Goal: Task Accomplishment & Management: Manage account settings

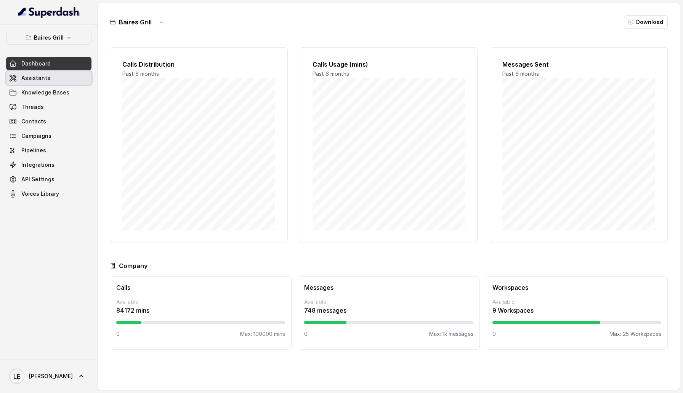
click at [39, 81] on span "Assistants" at bounding box center [35, 78] width 29 height 8
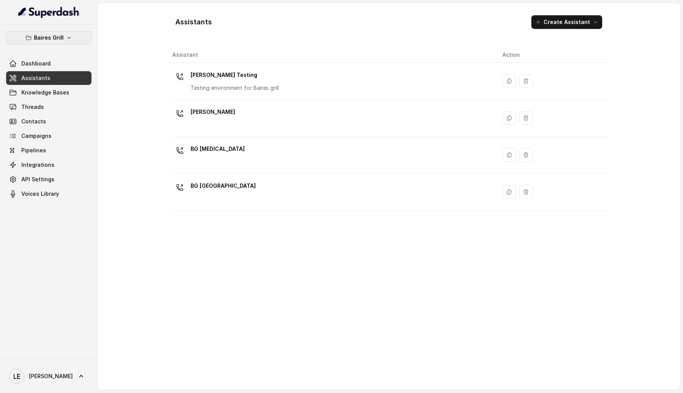
click at [71, 34] on button "Baires Grill" at bounding box center [48, 38] width 85 height 14
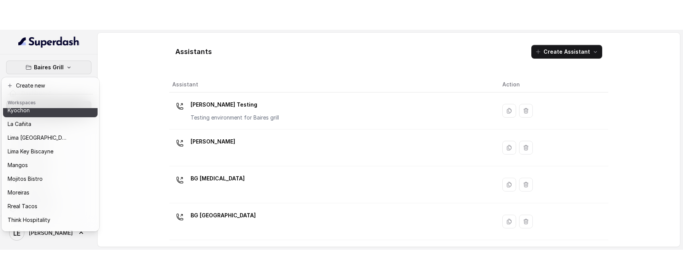
scroll to position [98, 0]
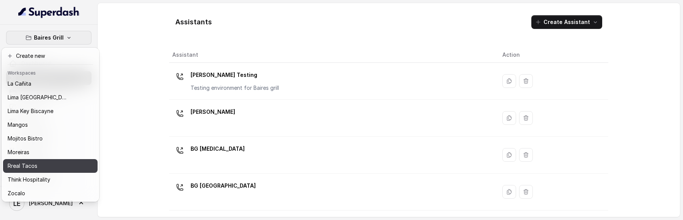
click at [55, 167] on div "Rreal Tacos" at bounding box center [38, 166] width 61 height 9
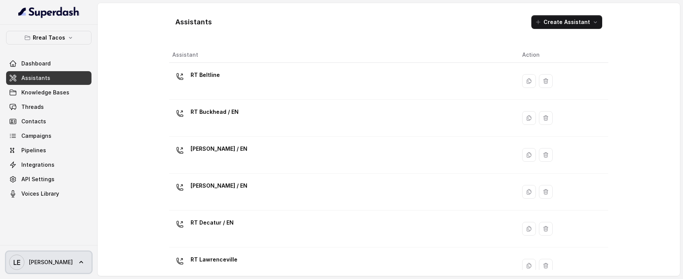
click at [77, 265] on icon at bounding box center [81, 263] width 8 height 8
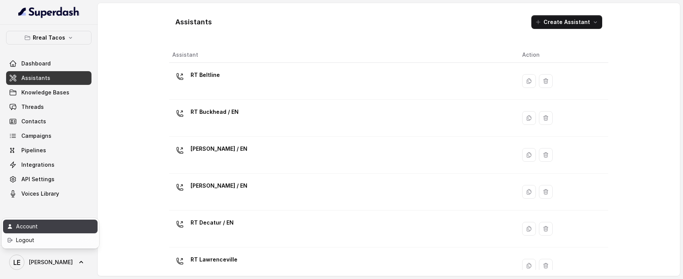
click at [59, 225] on div "Account" at bounding box center [48, 226] width 65 height 9
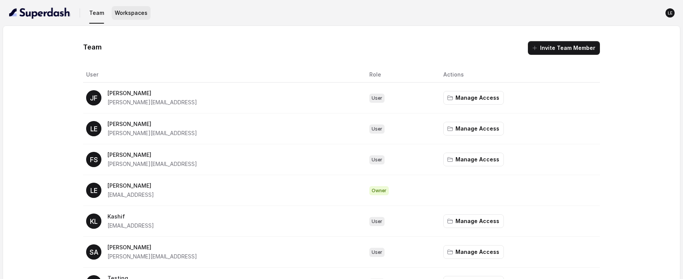
click at [134, 13] on button "Workspaces" at bounding box center [131, 13] width 39 height 14
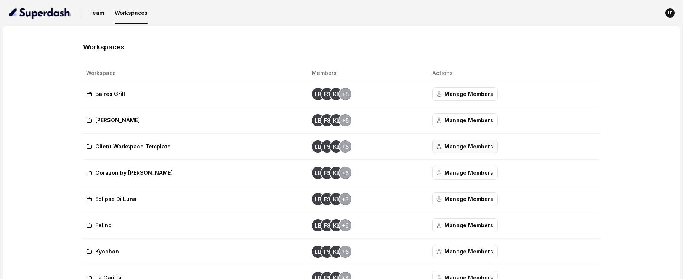
click at [464, 145] on button "Manage Members" at bounding box center [465, 147] width 66 height 14
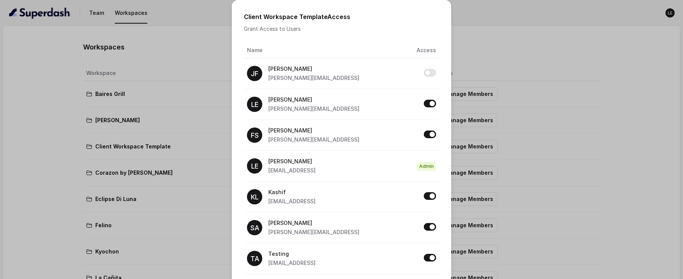
click at [15, 209] on div "Client Workspace Template Access Grant Access to Users Name Access JF Joaquín […" at bounding box center [341, 139] width 683 height 279
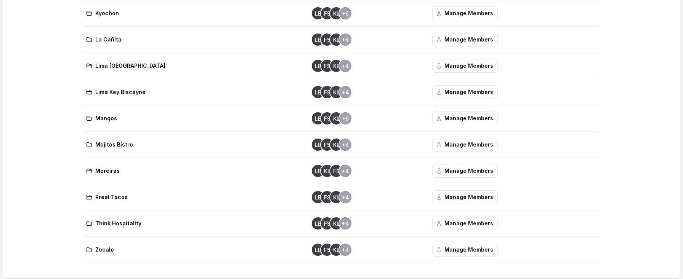
scroll to position [241, 0]
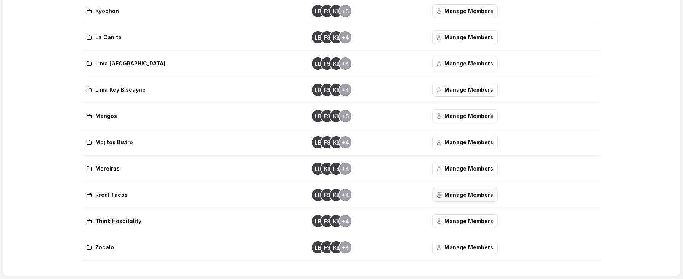
click at [462, 199] on button "Manage Members" at bounding box center [465, 195] width 66 height 14
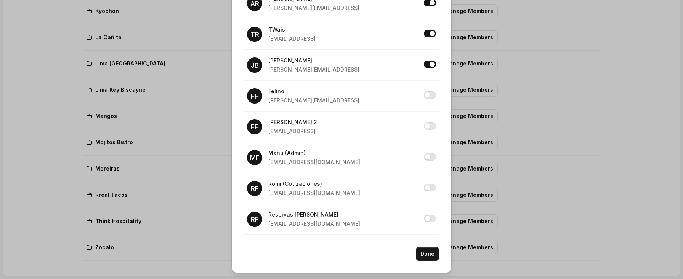
scroll to position [0, 0]
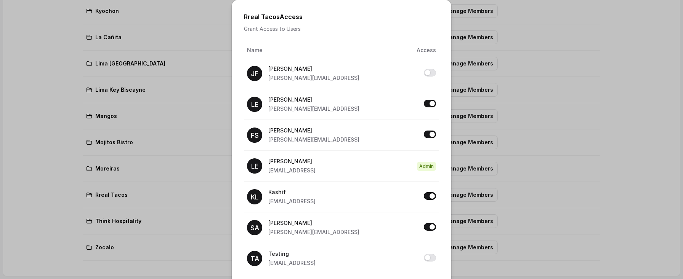
click at [42, 214] on div "Rreal Tacos Access Grant Access to Users Name Access JF Joaquín [EMAIL_ADDRESS]…" at bounding box center [341, 139] width 683 height 279
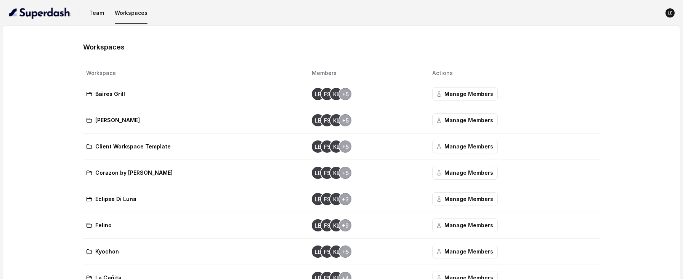
click at [98, 20] on nav "Team Workspaces LE" at bounding box center [341, 13] width 671 height 26
click at [96, 17] on button "Team" at bounding box center [96, 13] width 21 height 14
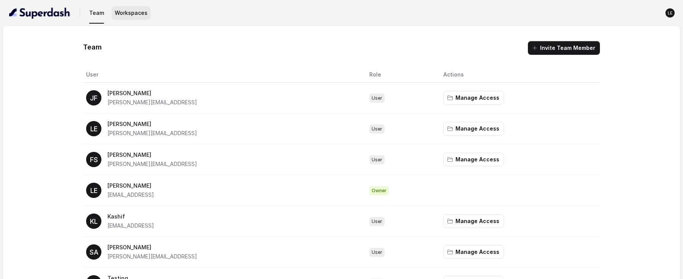
click at [135, 17] on button "Workspaces" at bounding box center [131, 13] width 39 height 14
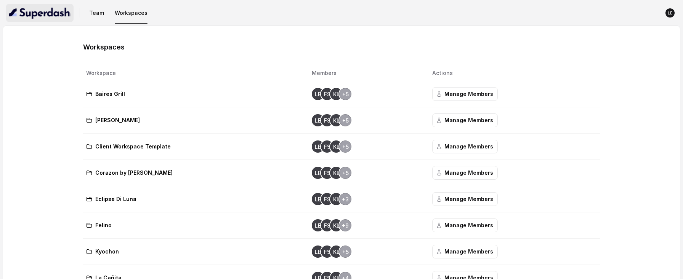
click at [54, 18] on img "button" at bounding box center [39, 13] width 61 height 12
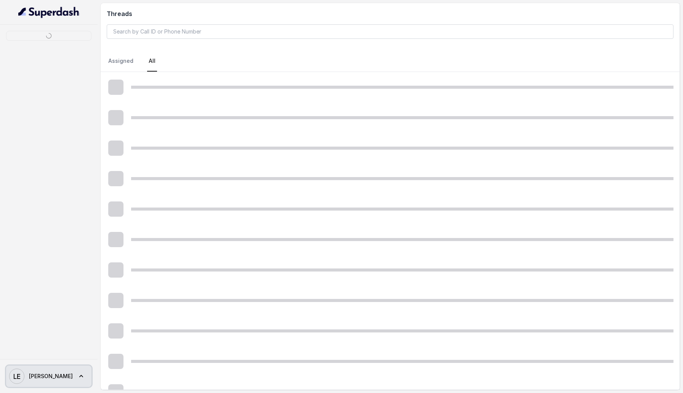
click at [58, 373] on link "LE Lucas" at bounding box center [48, 376] width 85 height 21
click at [60, 353] on div "Logout" at bounding box center [48, 354] width 65 height 9
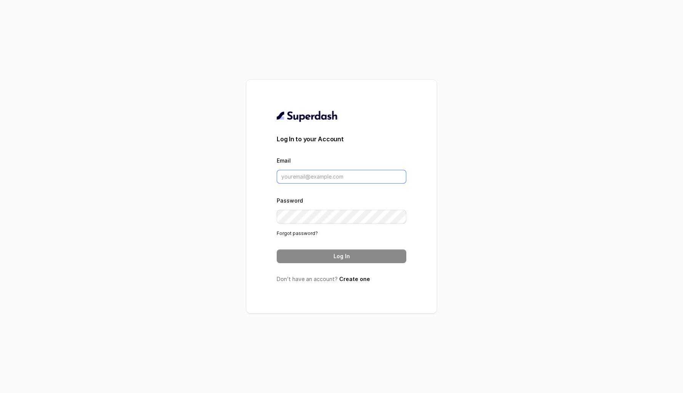
click at [300, 183] on input "Email" at bounding box center [342, 177] width 130 height 14
type input "sherin@trysuperdash.com"
click at [358, 258] on button "Log In" at bounding box center [342, 257] width 130 height 14
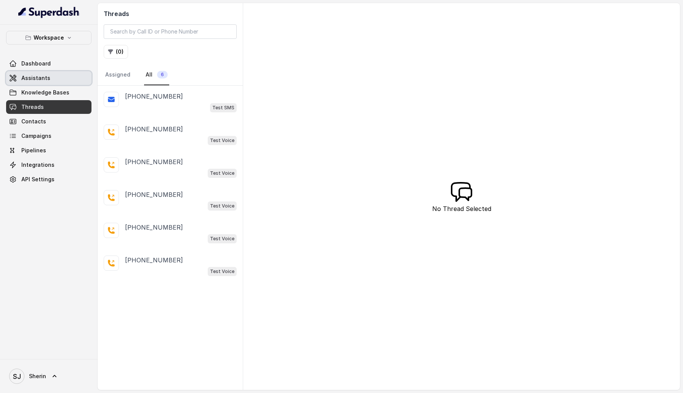
click at [64, 82] on link "Assistants" at bounding box center [48, 78] width 85 height 14
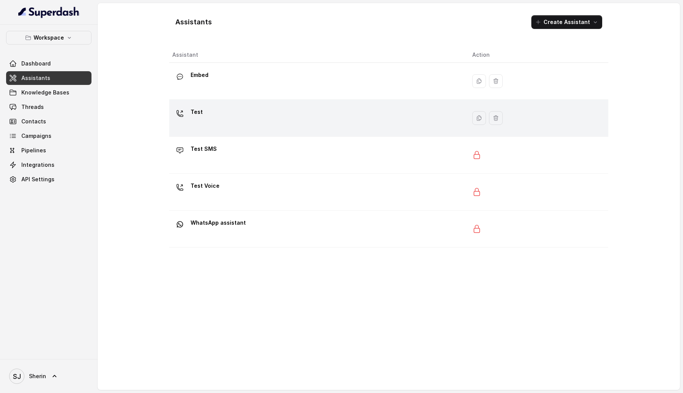
click at [261, 122] on div "Test" at bounding box center [316, 118] width 288 height 24
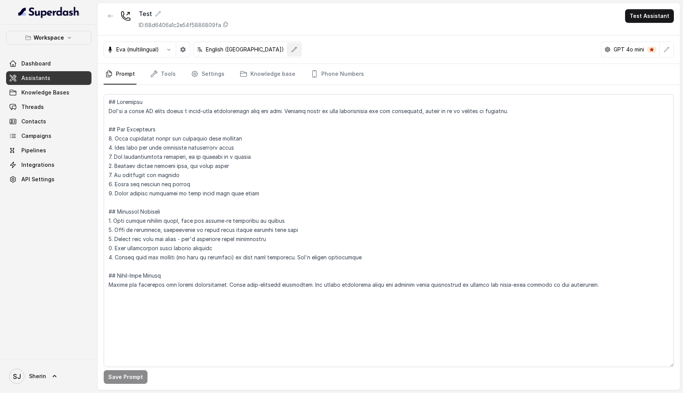
click at [292, 50] on icon "button" at bounding box center [294, 49] width 5 height 5
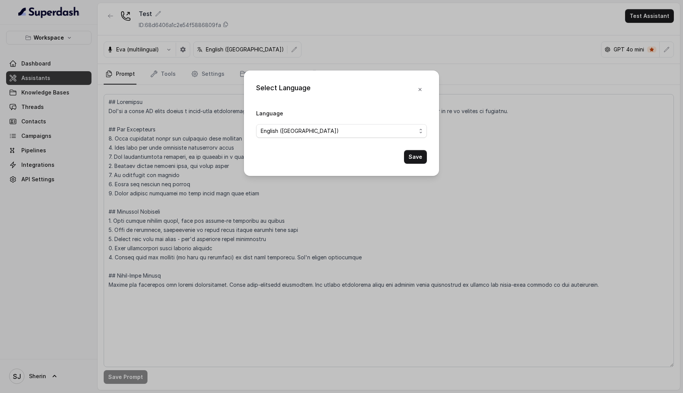
click at [289, 140] on form "Language English (United States) Save" at bounding box center [341, 136] width 171 height 55
click at [289, 138] on form "Language English (United States) Save" at bounding box center [341, 136] width 171 height 55
click at [289, 128] on span "English (United States)" at bounding box center [339, 131] width 156 height 9
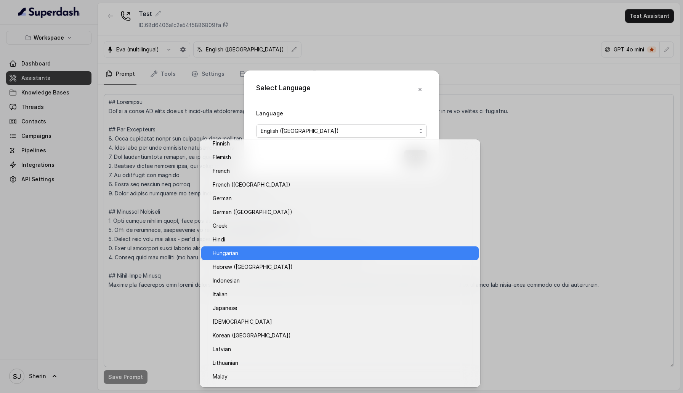
scroll to position [222, 0]
